Goal: Navigation & Orientation: Find specific page/section

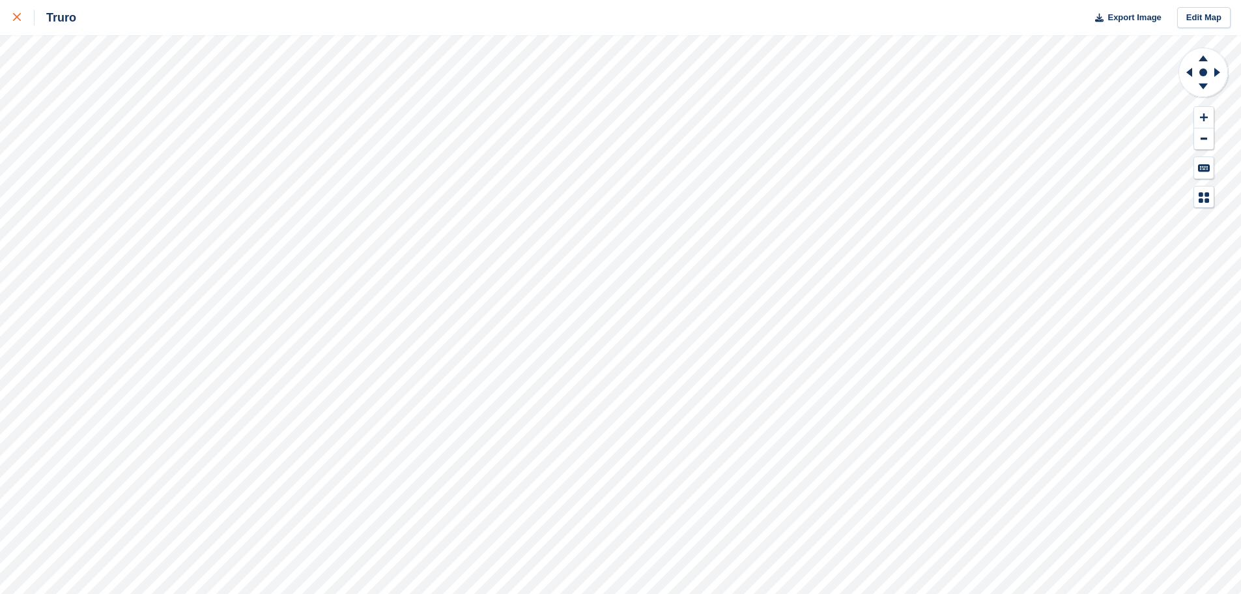
click at [12, 21] on link at bounding box center [17, 17] width 35 height 35
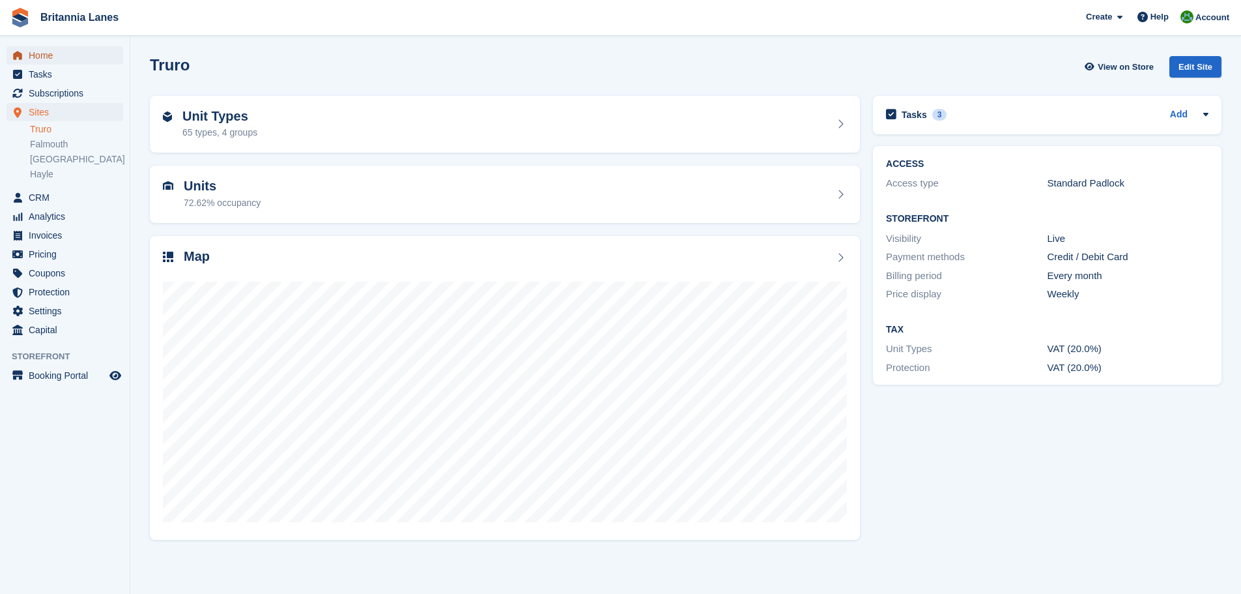
click at [58, 50] on span "Home" at bounding box center [68, 55] width 78 height 18
